Goal: Transaction & Acquisition: Purchase product/service

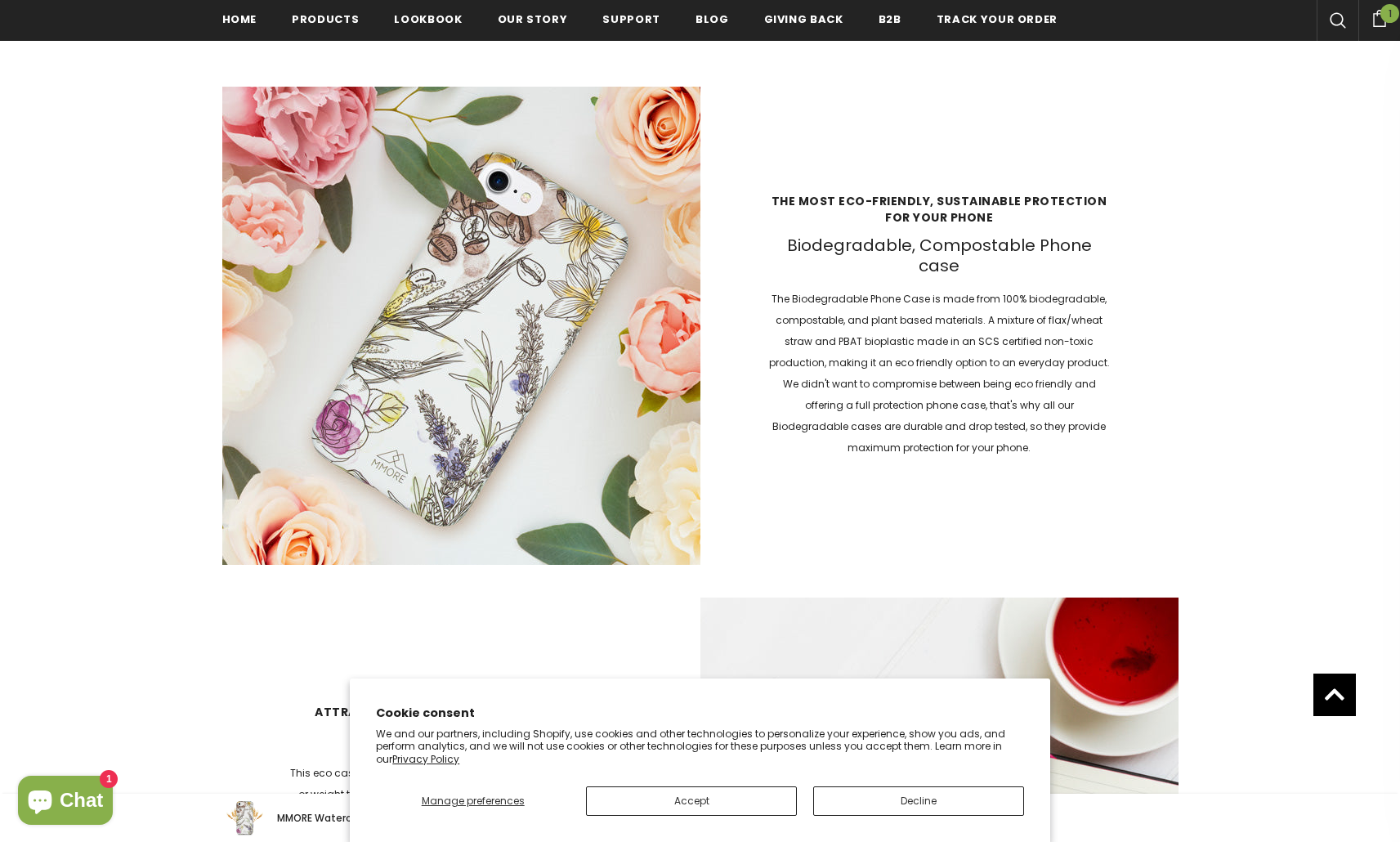
scroll to position [2525, 0]
